Goal: Task Accomplishment & Management: Use online tool/utility

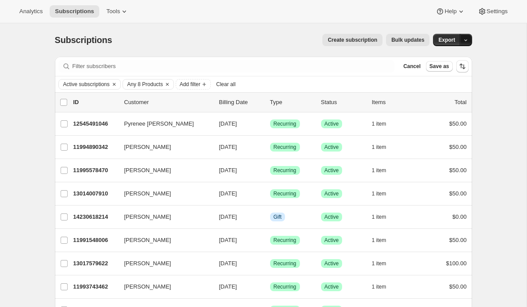
click at [460, 39] on button "button" at bounding box center [466, 40] width 12 height 12
click at [430, 59] on span "Subscription data" at bounding box center [419, 58] width 44 height 7
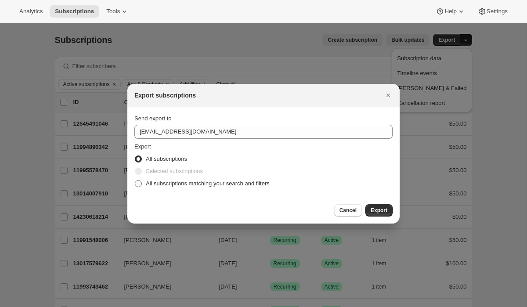
click at [221, 187] on span "All subscriptions matching your search and filters" at bounding box center [208, 183] width 124 height 9
click at [135, 180] on input "All subscriptions matching your search and filters" at bounding box center [135, 180] width 0 height 0
radio input "true"
click at [385, 211] on span "Export" at bounding box center [379, 210] width 17 height 7
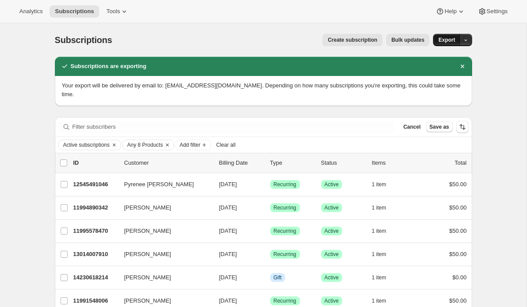
click at [457, 42] on button "Export" at bounding box center [446, 40] width 27 height 12
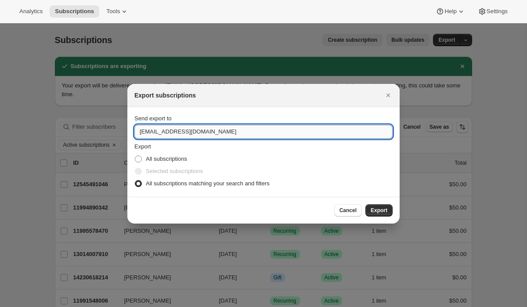
click at [148, 130] on input "[EMAIL_ADDRESS][DOMAIN_NAME]" at bounding box center [263, 132] width 258 height 14
type input "[PERSON_NAME][EMAIL_ADDRESS][DOMAIN_NAME]"
click at [239, 149] on fieldset "Export All subscriptions Selected subscriptions All subscriptions matching your…" at bounding box center [263, 165] width 258 height 47
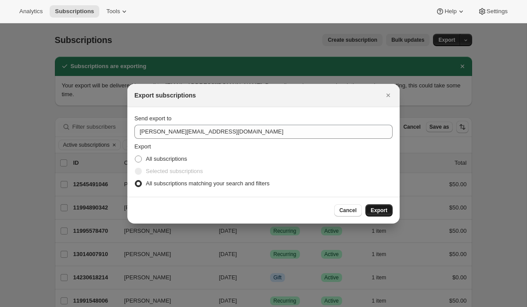
click at [382, 208] on span "Export" at bounding box center [379, 210] width 17 height 7
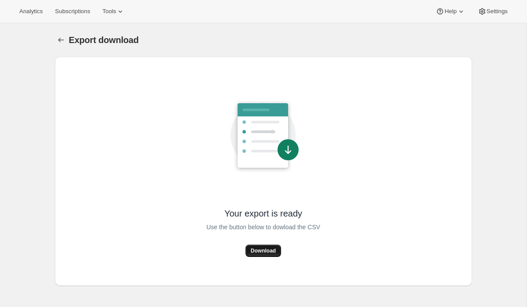
click at [263, 248] on span "Download" at bounding box center [263, 250] width 25 height 7
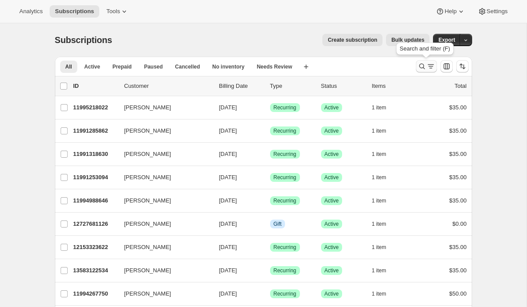
click at [416, 68] on button "Search and filter results" at bounding box center [426, 66] width 21 height 12
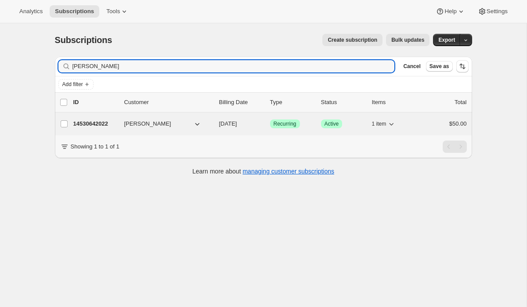
type input "laura"
click at [97, 124] on p "14530642022" at bounding box center [95, 123] width 44 height 9
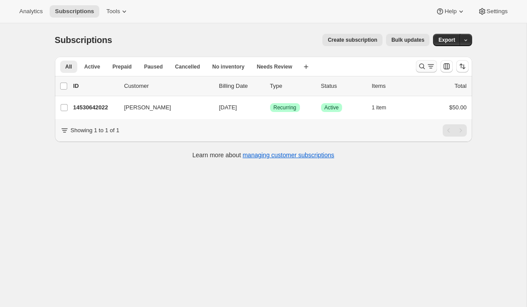
click at [423, 67] on icon "Search and filter results" at bounding box center [422, 67] width 6 height 6
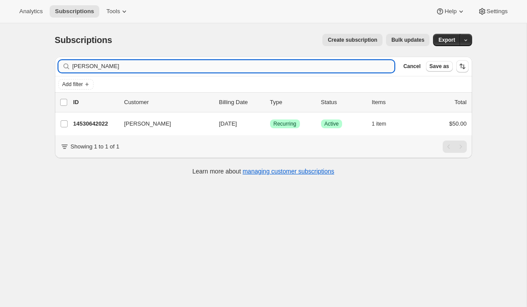
click at [196, 65] on input "laura" at bounding box center [233, 66] width 322 height 12
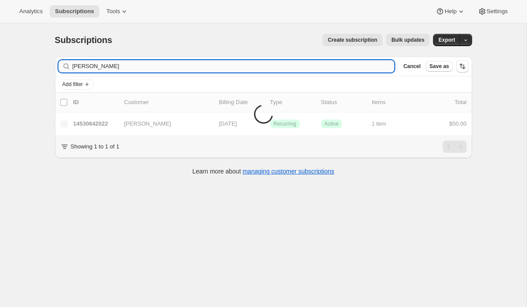
type input "[PERSON_NAME]"
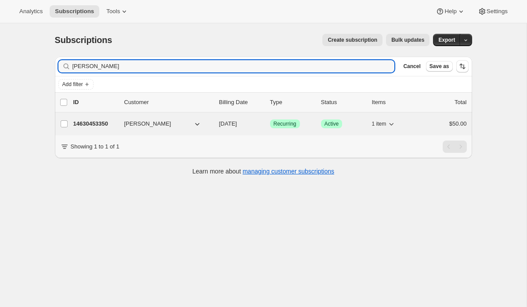
click at [101, 122] on p "14630453350" at bounding box center [95, 123] width 44 height 9
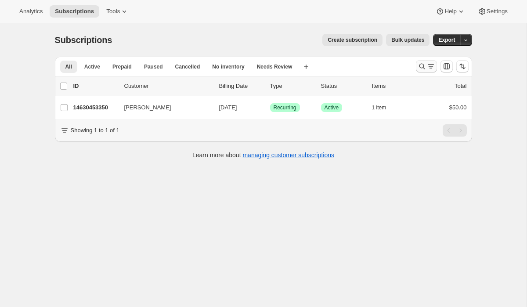
click at [425, 67] on icon "Search and filter results" at bounding box center [422, 66] width 9 height 9
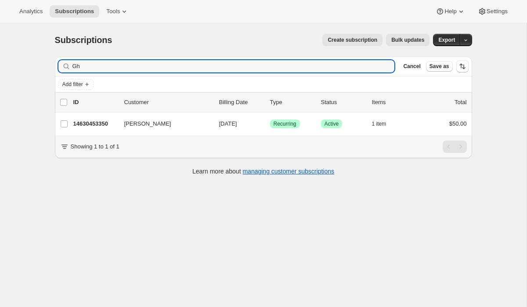
type input "G"
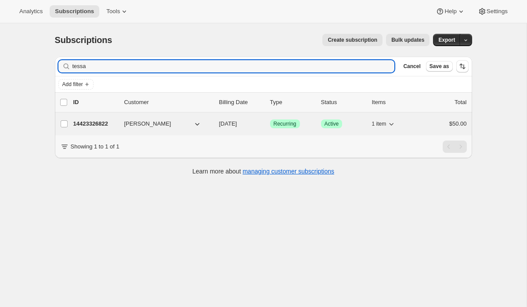
type input "tessa"
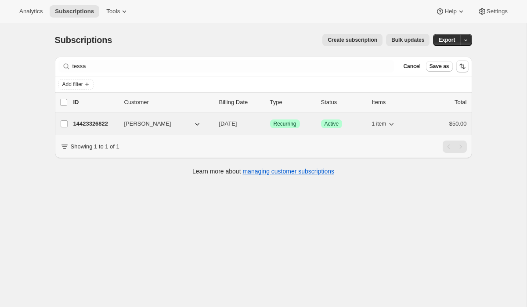
click at [83, 120] on p "14423326822" at bounding box center [95, 123] width 44 height 9
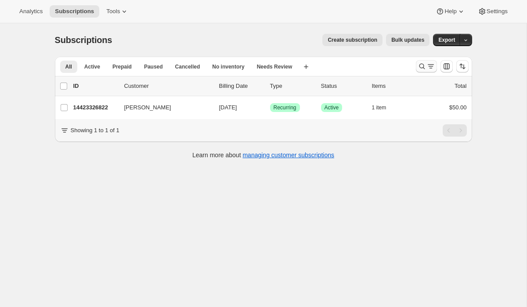
click at [419, 67] on icon "Search and filter results" at bounding box center [422, 67] width 6 height 6
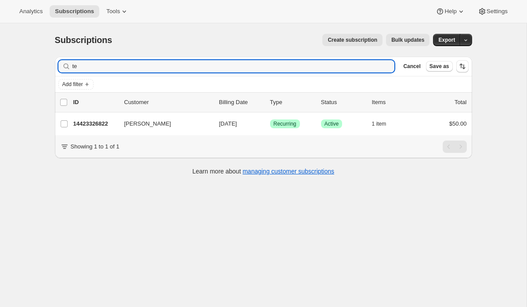
type input "t"
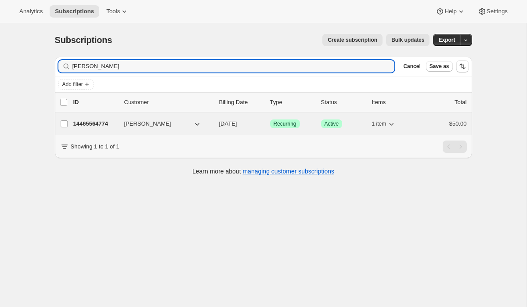
type input "acosta"
click at [85, 124] on p "14465564774" at bounding box center [95, 123] width 44 height 9
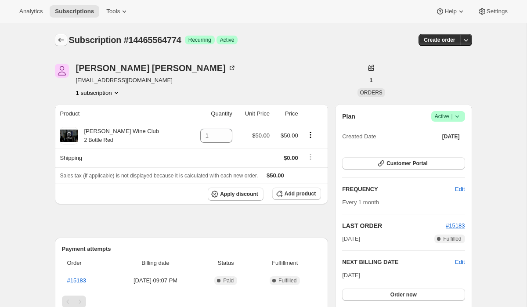
click at [61, 43] on icon "Subscriptions" at bounding box center [61, 40] width 9 height 9
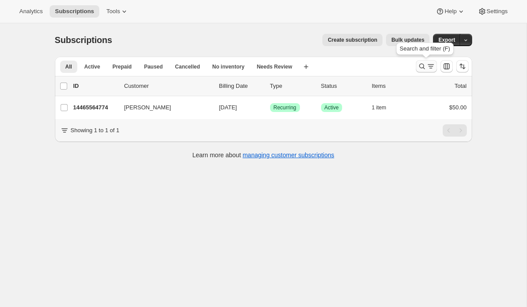
click at [430, 69] on icon "Search and filter results" at bounding box center [430, 66] width 9 height 9
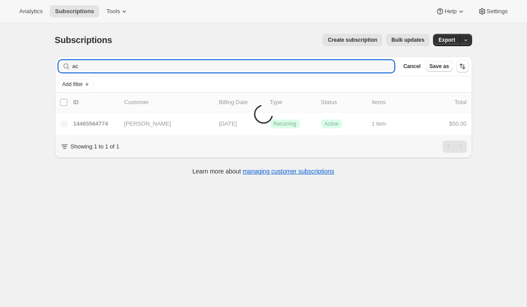
type input "a"
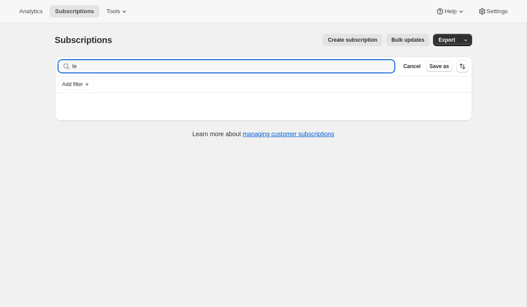
type input "l"
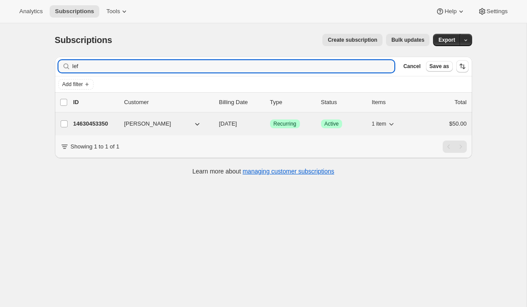
type input "lef"
click at [84, 125] on p "14630453350" at bounding box center [95, 123] width 44 height 9
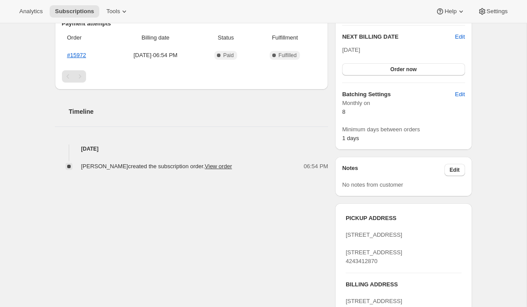
scroll to position [227, 0]
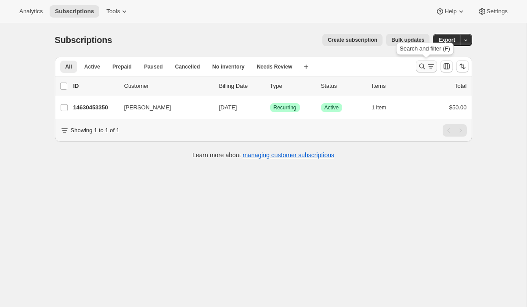
click at [425, 64] on icon "Search and filter results" at bounding box center [422, 66] width 9 height 9
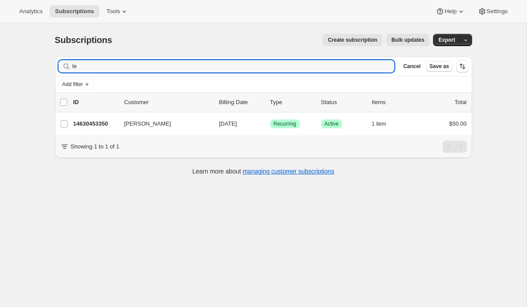
type input "l"
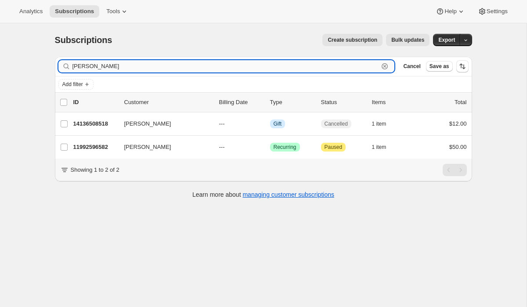
click at [360, 64] on input "harless" at bounding box center [225, 66] width 306 height 12
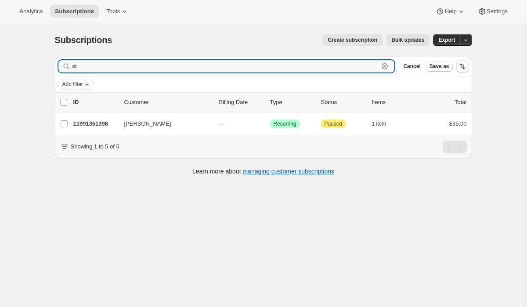
type input "s"
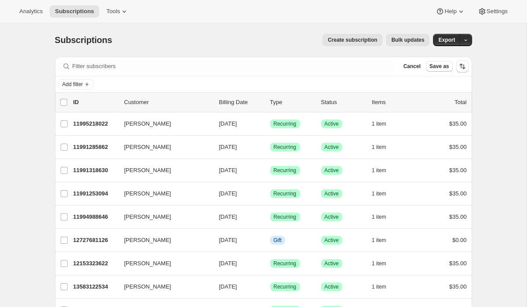
click at [348, 74] on div "Filter subscribers Cancel Save as" at bounding box center [263, 66] width 417 height 19
click at [396, 68] on div "Filter subscribers Cancel Save as" at bounding box center [263, 66] width 410 height 12
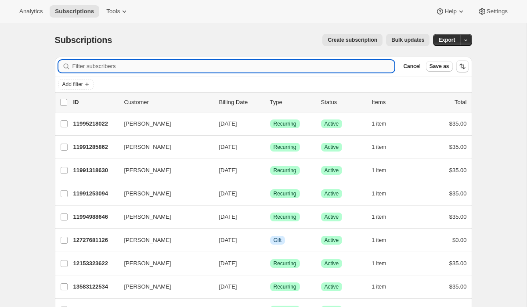
click at [81, 70] on input "Filter subscribers" at bounding box center [233, 66] width 322 height 12
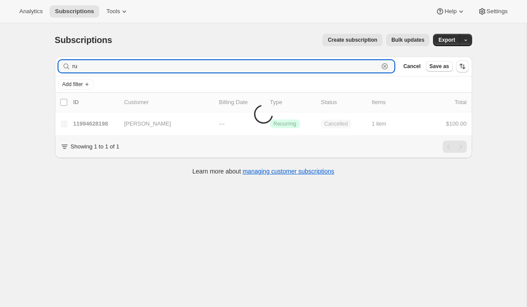
type input "r"
